Goal: Information Seeking & Learning: Find specific fact

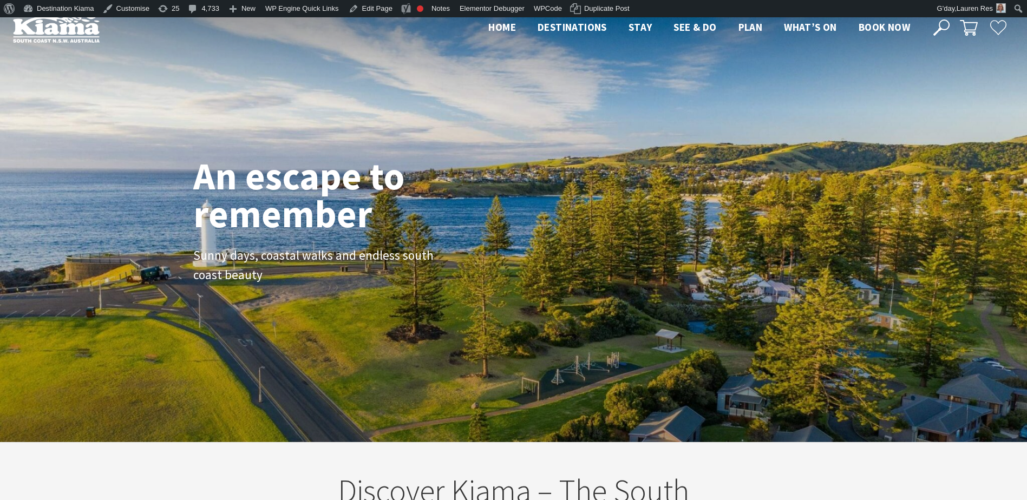
click at [939, 23] on icon at bounding box center [942, 27] width 16 height 16
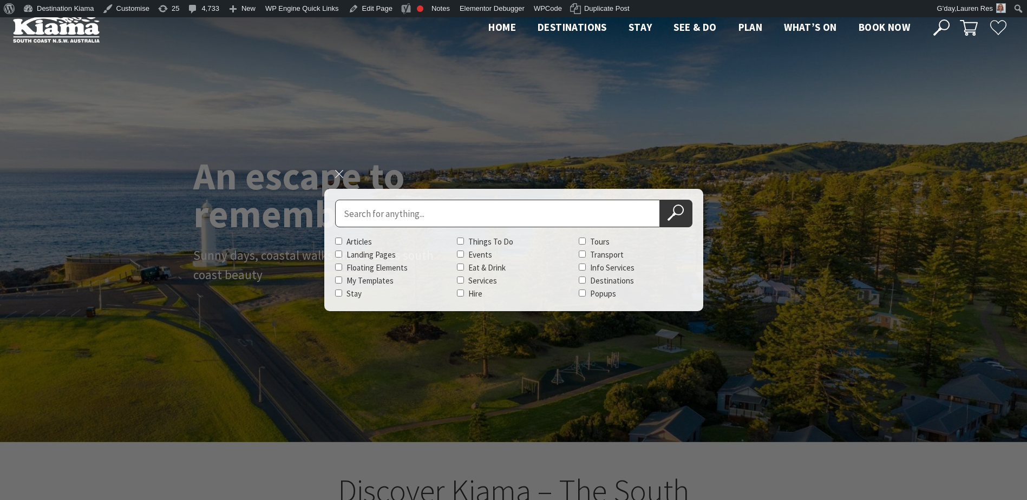
scroll to position [17, 1035]
click at [506, 209] on input "Search for" at bounding box center [497, 214] width 325 height 28
type input "beach tag"
click at [660, 200] on button "Search Now" at bounding box center [676, 214] width 32 height 28
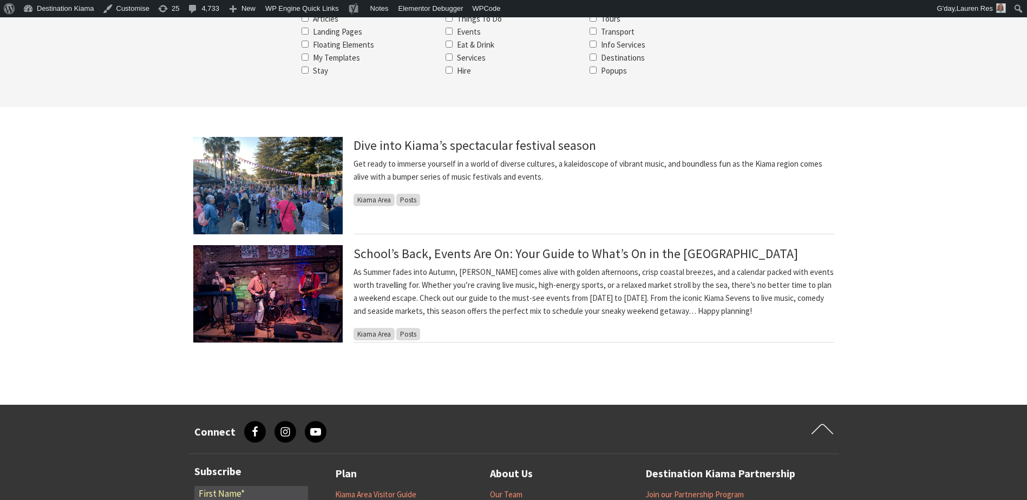
scroll to position [217, 0]
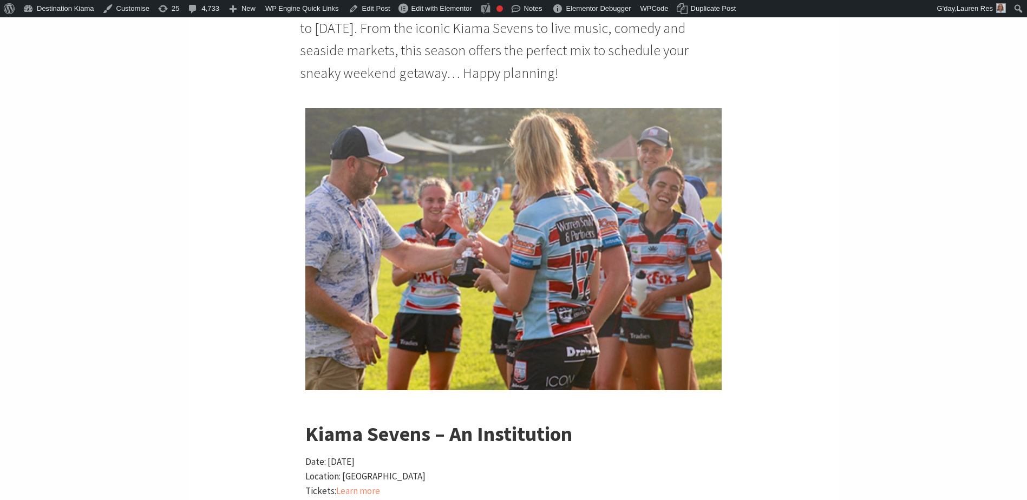
scroll to position [758, 0]
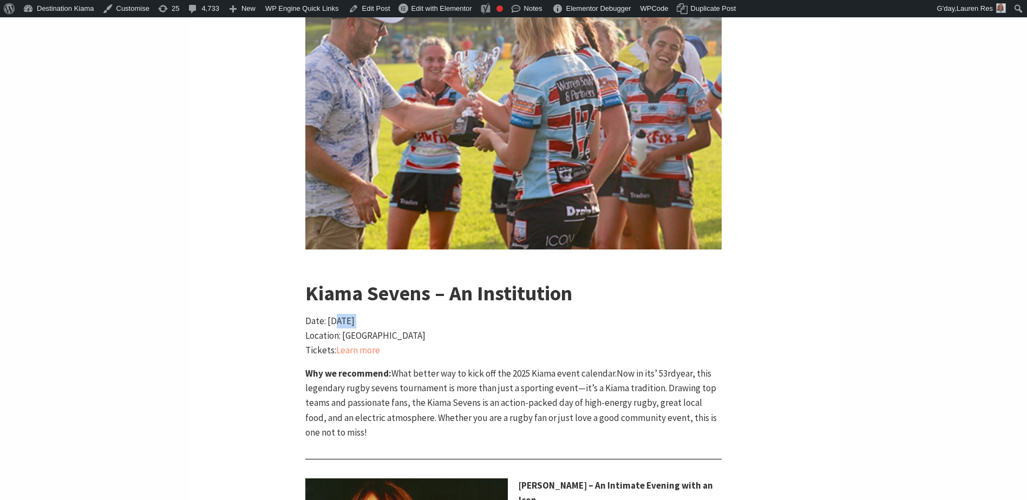
drag, startPoint x: 336, startPoint y: 324, endPoint x: 514, endPoint y: 315, distance: 179.0
click at [514, 315] on p "Date: Saturday, 22 February 2025 Location: Kiama Showground Tickets: Learn more" at bounding box center [513, 336] width 416 height 44
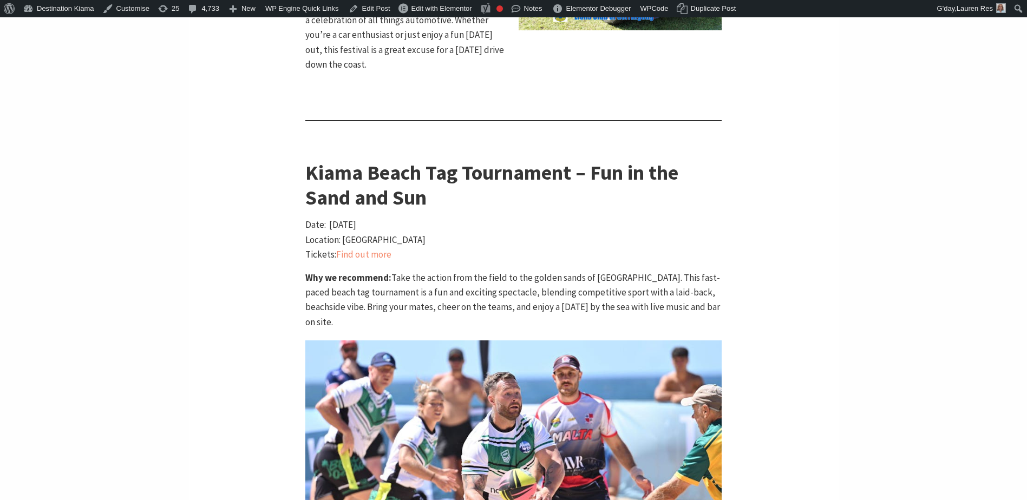
scroll to position [1625, 0]
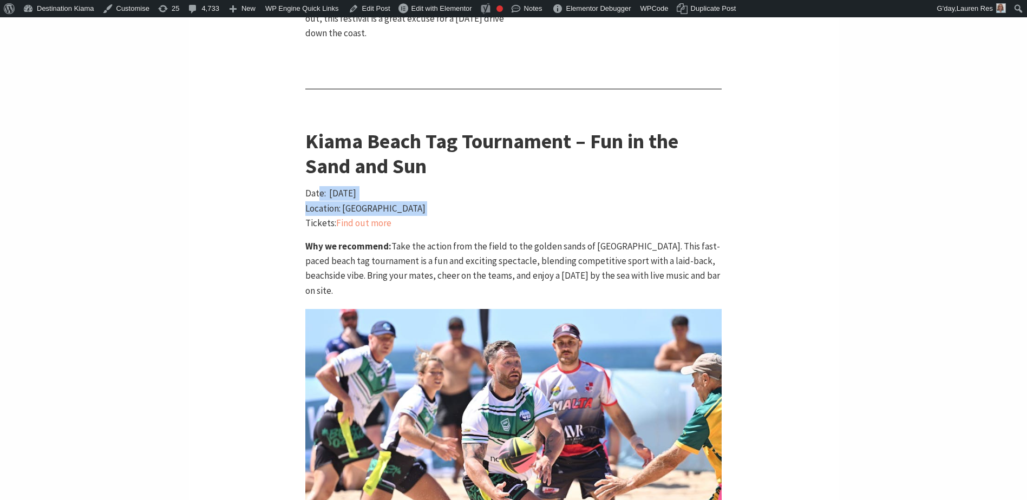
drag, startPoint x: 321, startPoint y: 165, endPoint x: 453, endPoint y: 176, distance: 132.6
click at [453, 186] on p "Date: Saturday, 1 March 2025 Location: Kiama Surf Beach Tickets: Find out more" at bounding box center [513, 208] width 416 height 44
drag, startPoint x: 453, startPoint y: 176, endPoint x: 443, endPoint y: 128, distance: 49.2
click at [443, 129] on h3 "Kiama Beach Tag Tournament – Fun in the Sand and Sun" at bounding box center [513, 153] width 416 height 49
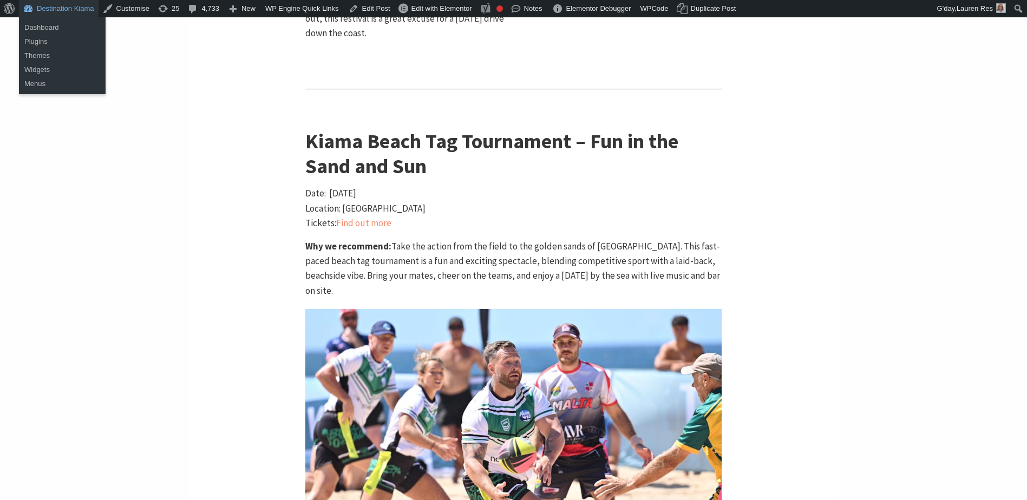
click at [48, 11] on link "Destination Kiama" at bounding box center [59, 8] width 80 height 17
drag, startPoint x: 36, startPoint y: 24, endPoint x: 105, endPoint y: 33, distance: 68.8
click at [36, 24] on link "Dashboard" at bounding box center [62, 28] width 87 height 14
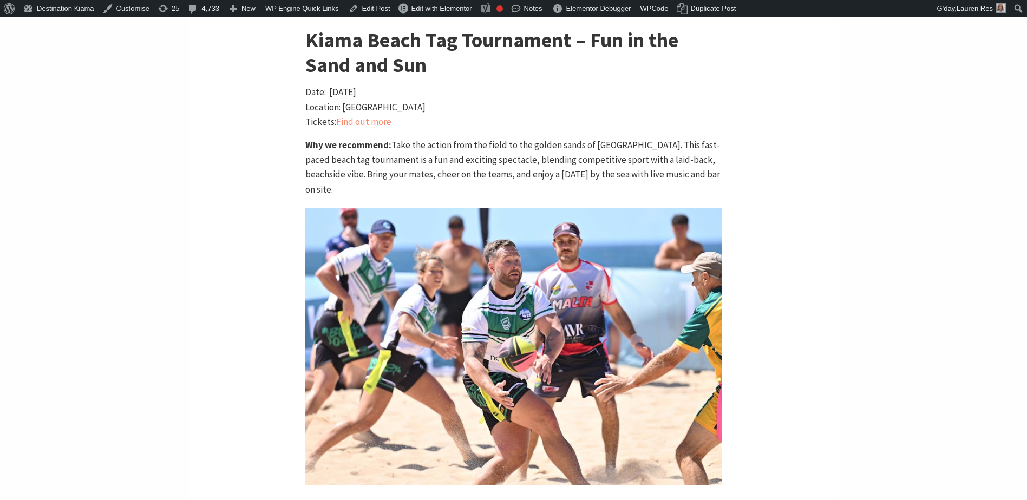
scroll to position [1516, 0]
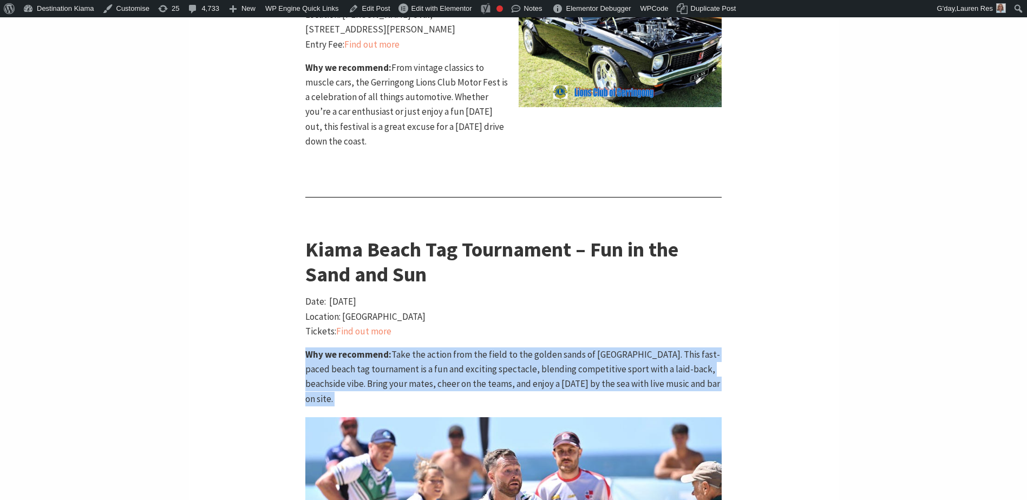
drag, startPoint x: 295, startPoint y: 310, endPoint x: 499, endPoint y: 379, distance: 215.2
copy p "Why we recommend: Take the action from the field to the golden sands of Kiama S…"
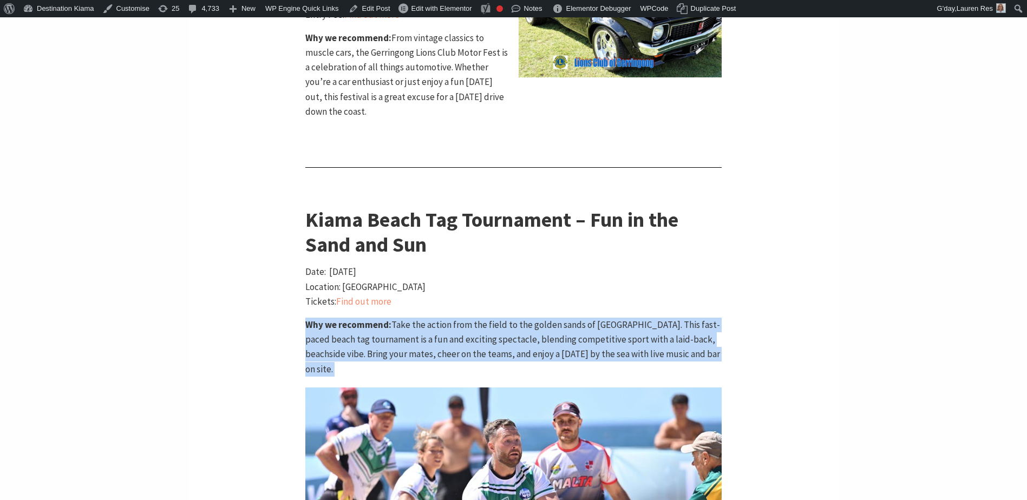
scroll to position [1570, 0]
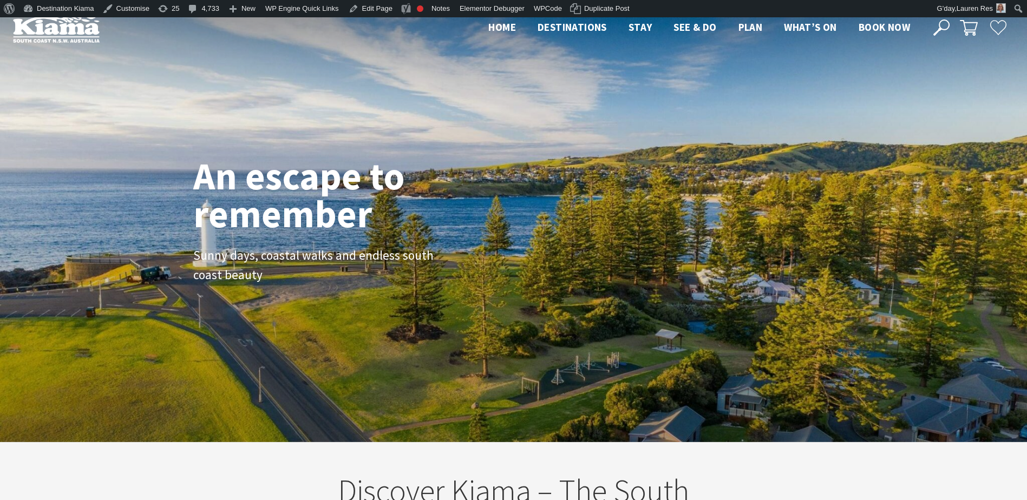
click at [942, 28] on icon at bounding box center [942, 27] width 16 height 16
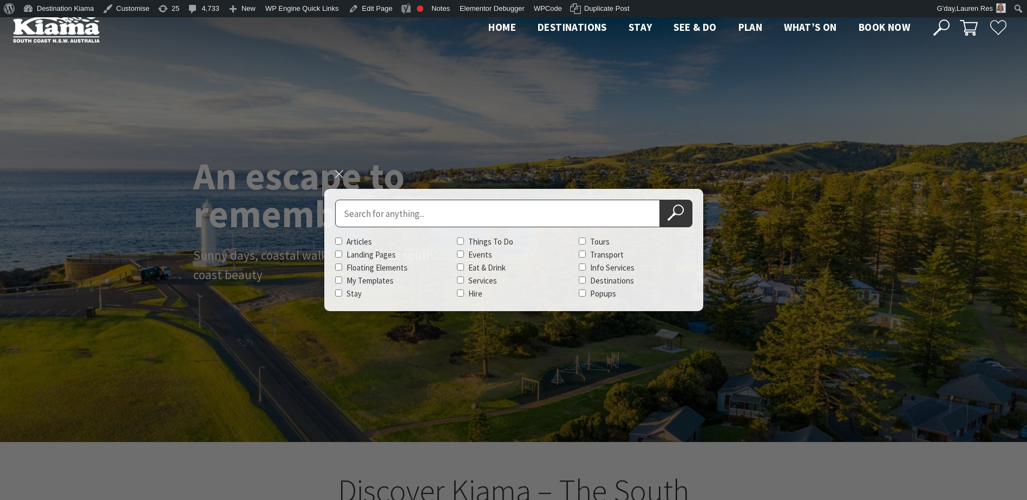
scroll to position [181, 1035]
drag, startPoint x: 485, startPoint y: 200, endPoint x: 473, endPoint y: 200, distance: 11.9
click at [485, 200] on input "Search for" at bounding box center [497, 214] width 325 height 28
type input "Kiama Sevens"
click at [660, 200] on button "Search Now" at bounding box center [676, 214] width 32 height 28
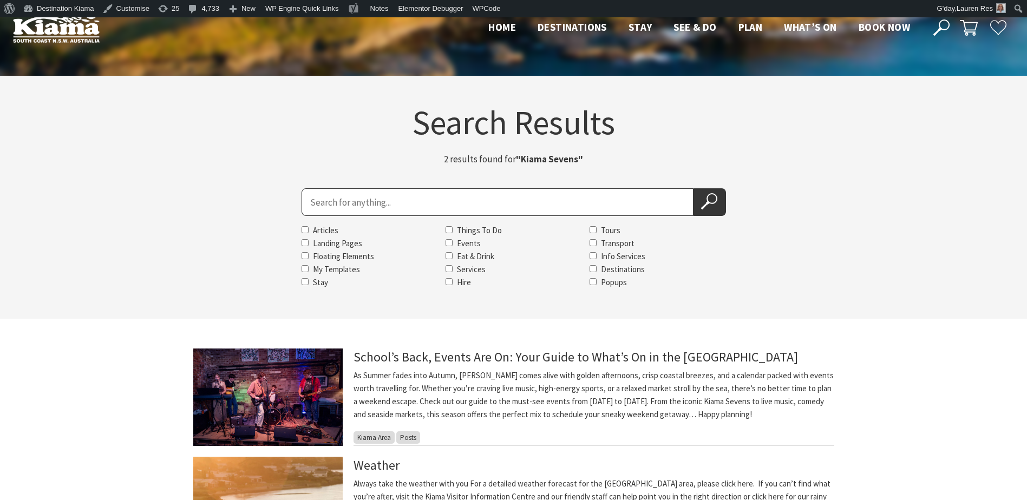
click at [348, 200] on input "Search for" at bounding box center [498, 202] width 392 height 28
type input "sevens"
click at [694, 188] on button "Search Now" at bounding box center [710, 202] width 32 height 28
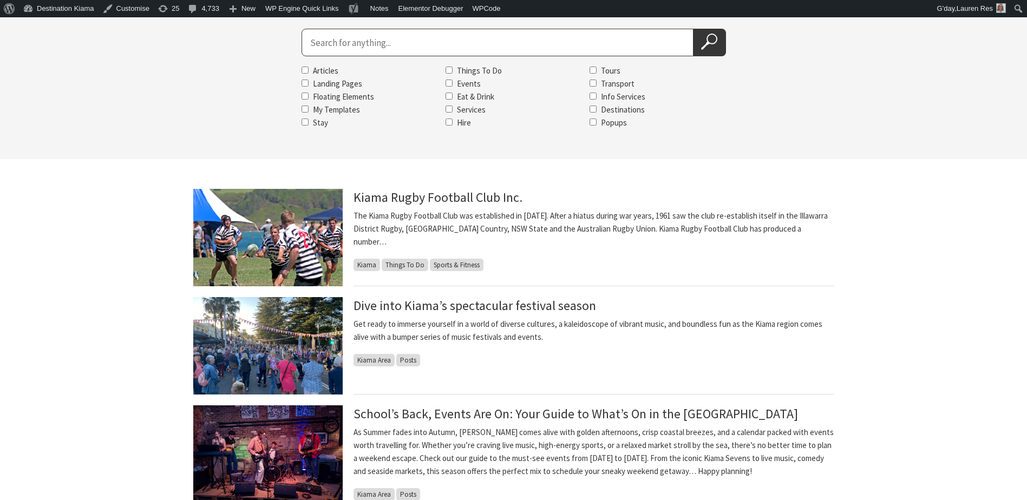
scroll to position [162, 0]
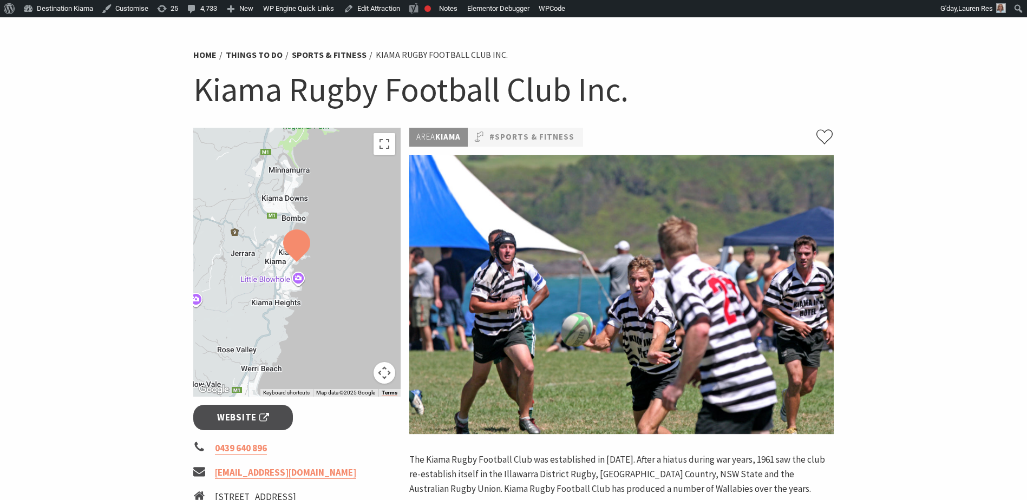
scroll to position [271, 0]
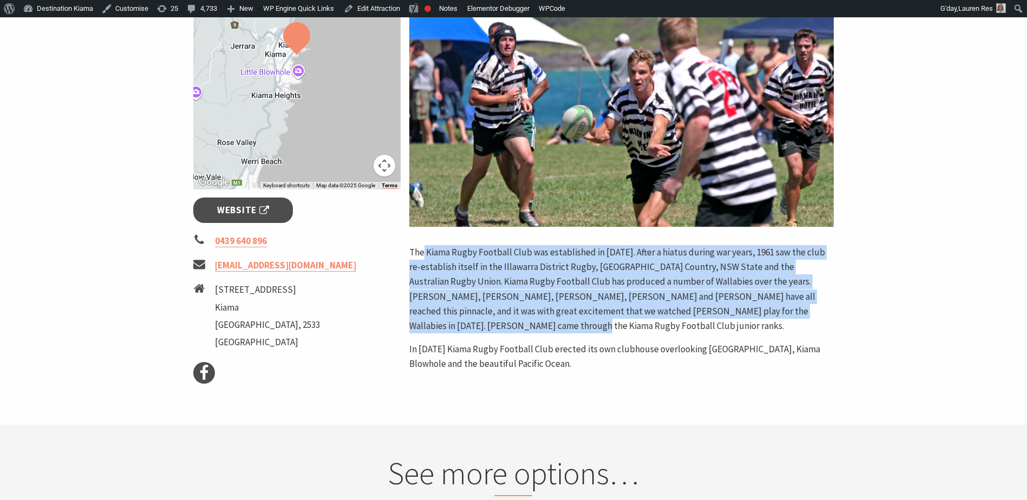
drag, startPoint x: 425, startPoint y: 255, endPoint x: 838, endPoint y: 316, distance: 418.2
click at [838, 316] on div "Area [GEOGRAPHIC_DATA] #Sports & Fitness The Kiama Rugby Football Club was esta…" at bounding box center [621, 157] width 433 height 475
